Goal: Information Seeking & Learning: Learn about a topic

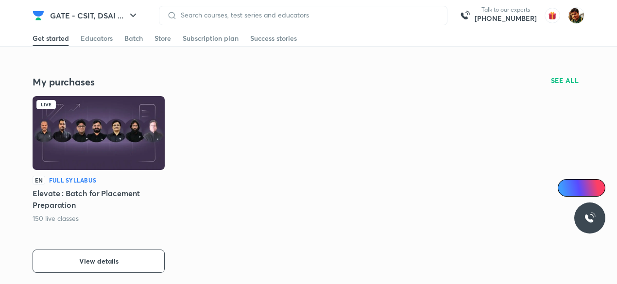
click at [73, 137] on img at bounding box center [99, 133] width 132 height 74
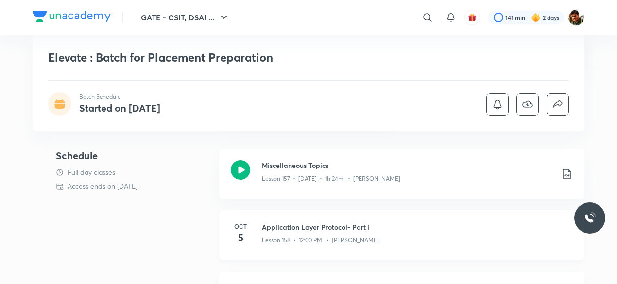
scroll to position [340, 0]
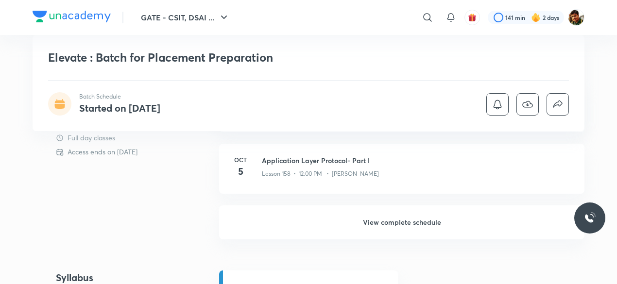
click at [412, 222] on h6 "View complete schedule" at bounding box center [401, 222] width 365 height 34
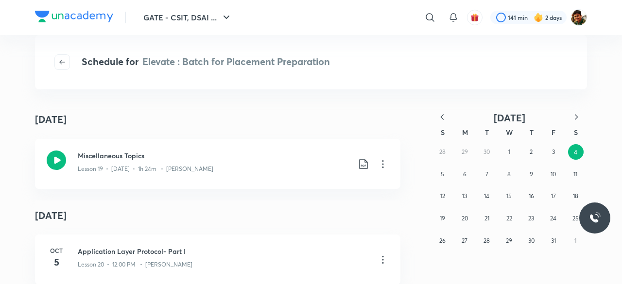
click at [441, 116] on icon "button" at bounding box center [442, 117] width 10 height 10
click at [440, 118] on icon "button" at bounding box center [442, 117] width 10 height 10
click at [535, 152] on button "3" at bounding box center [531, 152] width 16 height 16
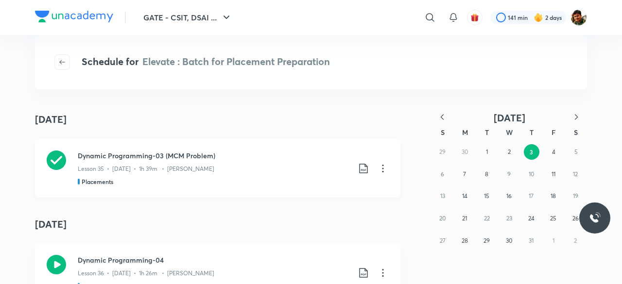
click at [56, 160] on icon at bounding box center [56, 160] width 19 height 19
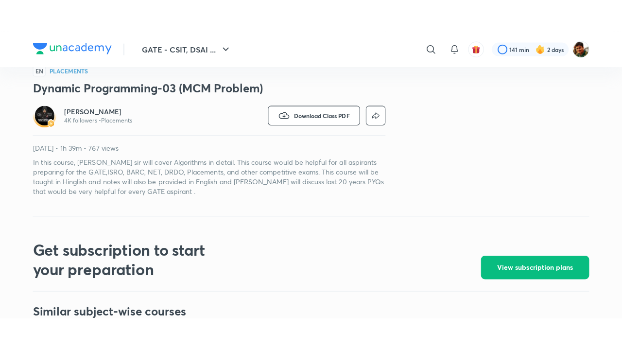
scroll to position [340, 0]
